Goal: Task Accomplishment & Management: Manage account settings

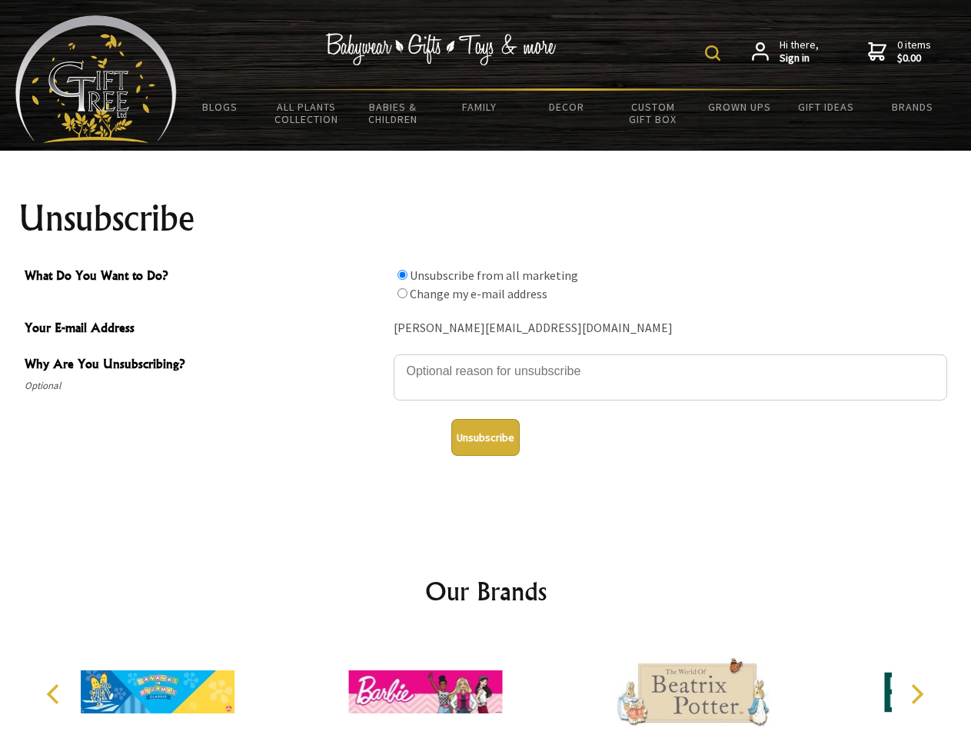
click at [715, 53] on img at bounding box center [712, 52] width 15 height 15
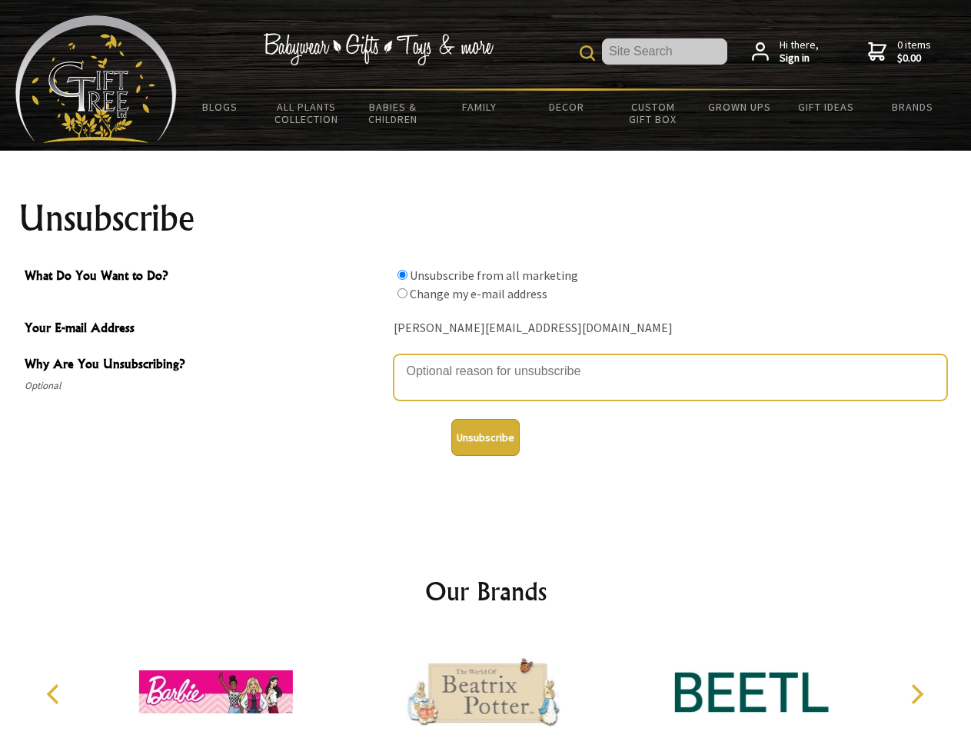
click at [486, 360] on textarea "Why Are You Unsubscribing?" at bounding box center [670, 377] width 553 height 46
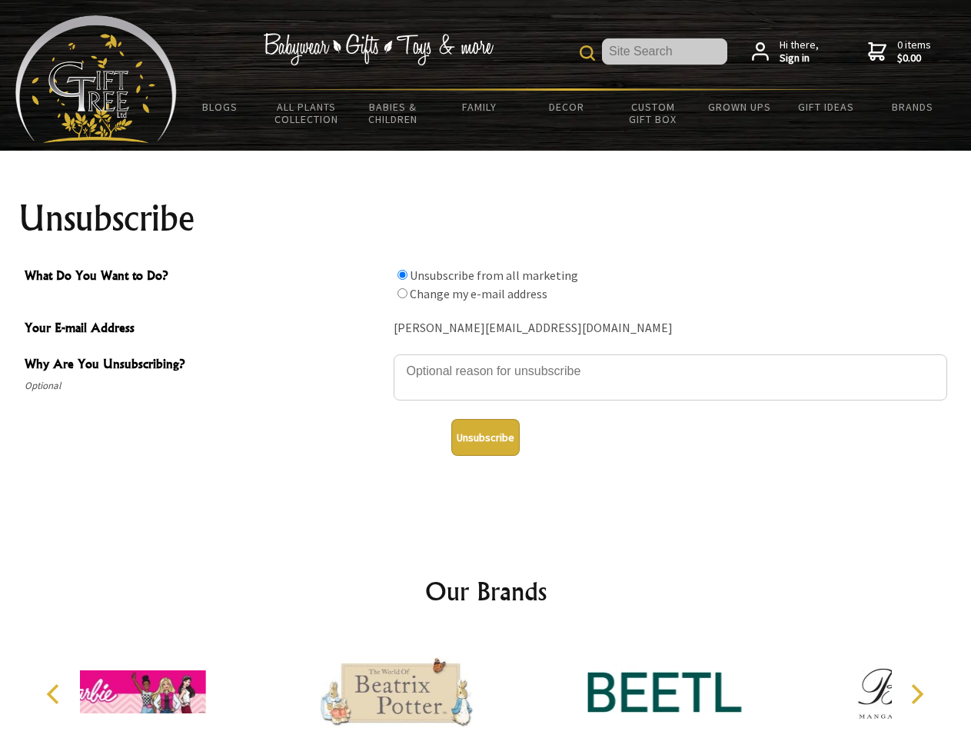
click at [402, 274] on input "What Do You Want to Do?" at bounding box center [402, 275] width 10 height 10
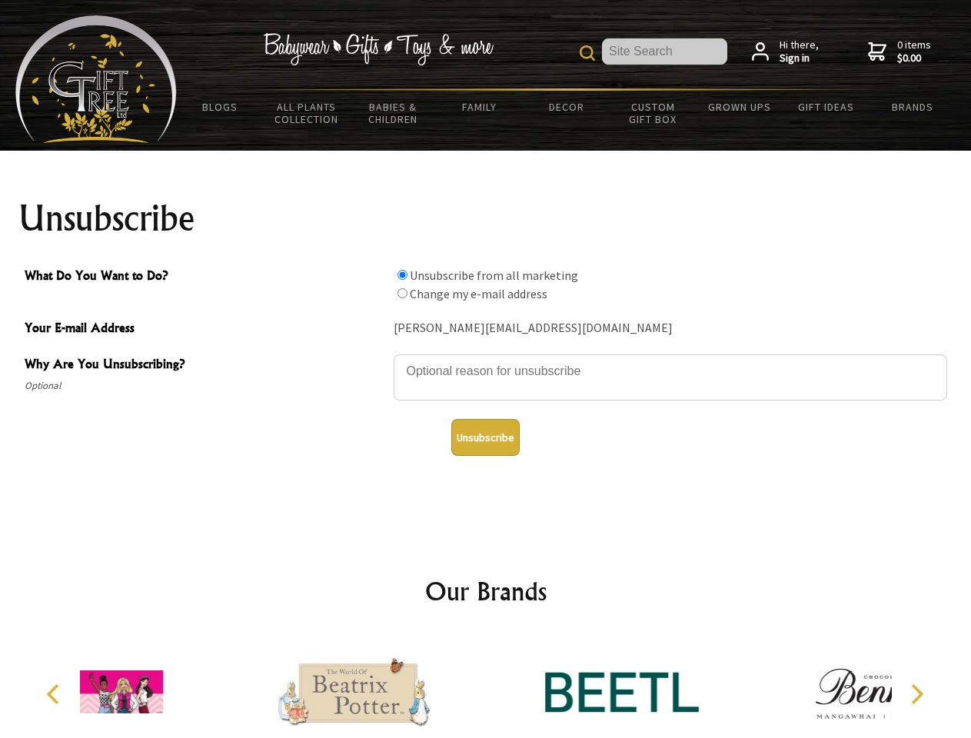
click at [402, 293] on input "What Do You Want to Do?" at bounding box center [402, 293] width 10 height 10
radio input "true"
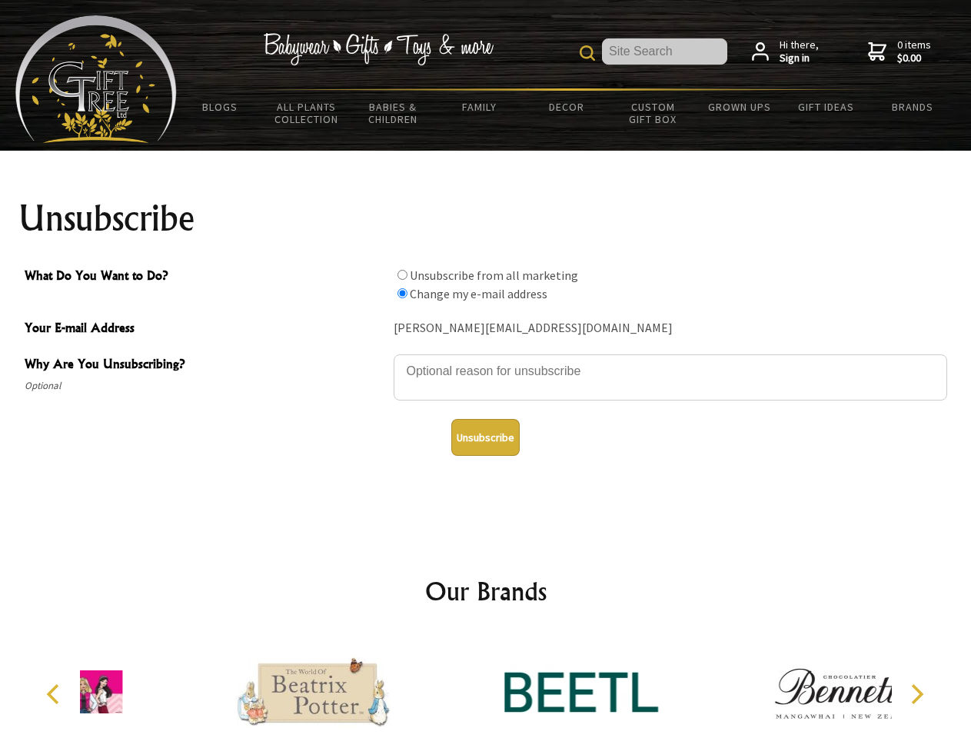
click at [485, 437] on button "Unsubscribe" at bounding box center [485, 437] width 68 height 37
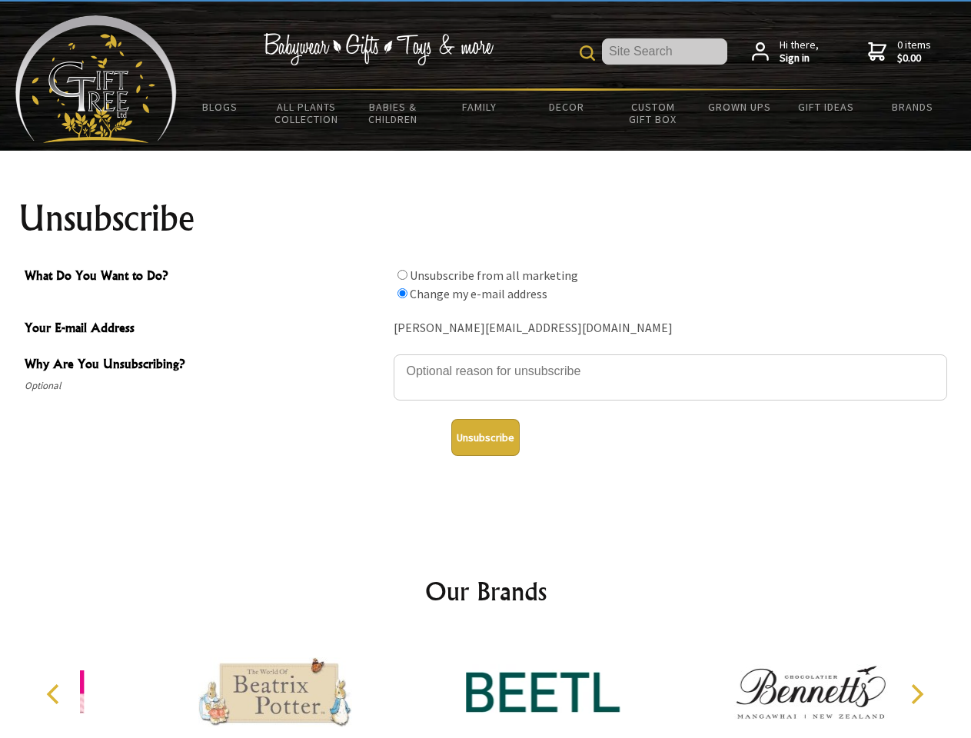
click at [55, 694] on icon "Previous" at bounding box center [55, 694] width 20 height 20
click at [916, 694] on icon "Next" at bounding box center [916, 694] width 20 height 20
